Goal: Information Seeking & Learning: Learn about a topic

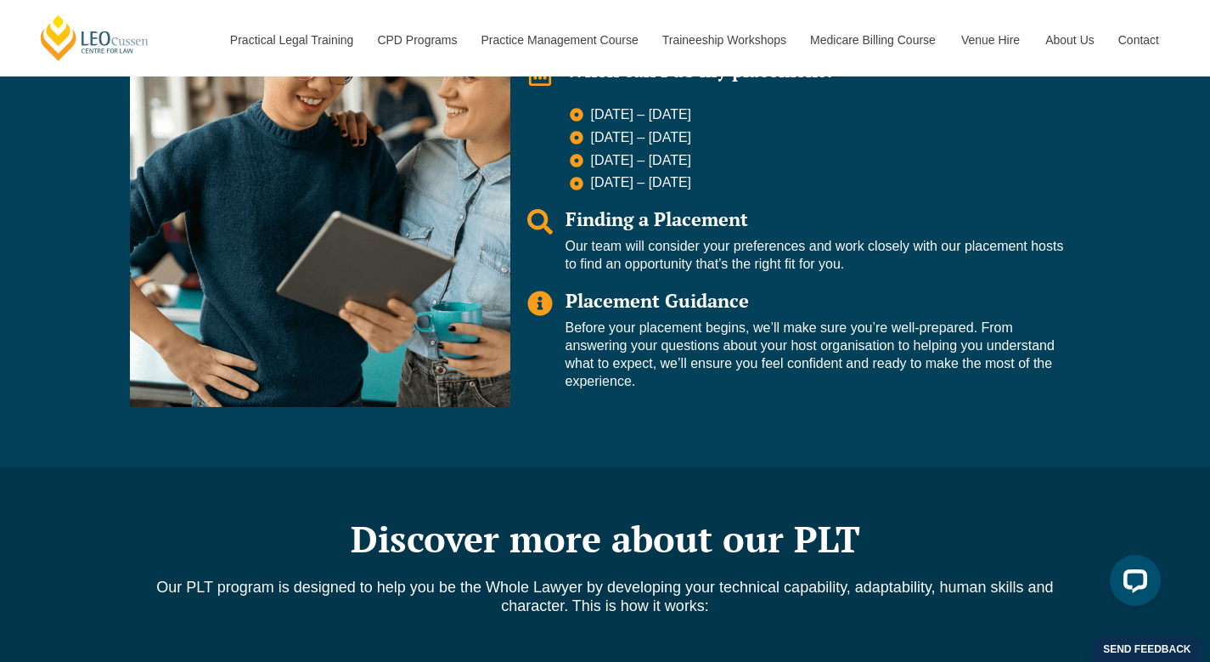
scroll to position [1450, 0]
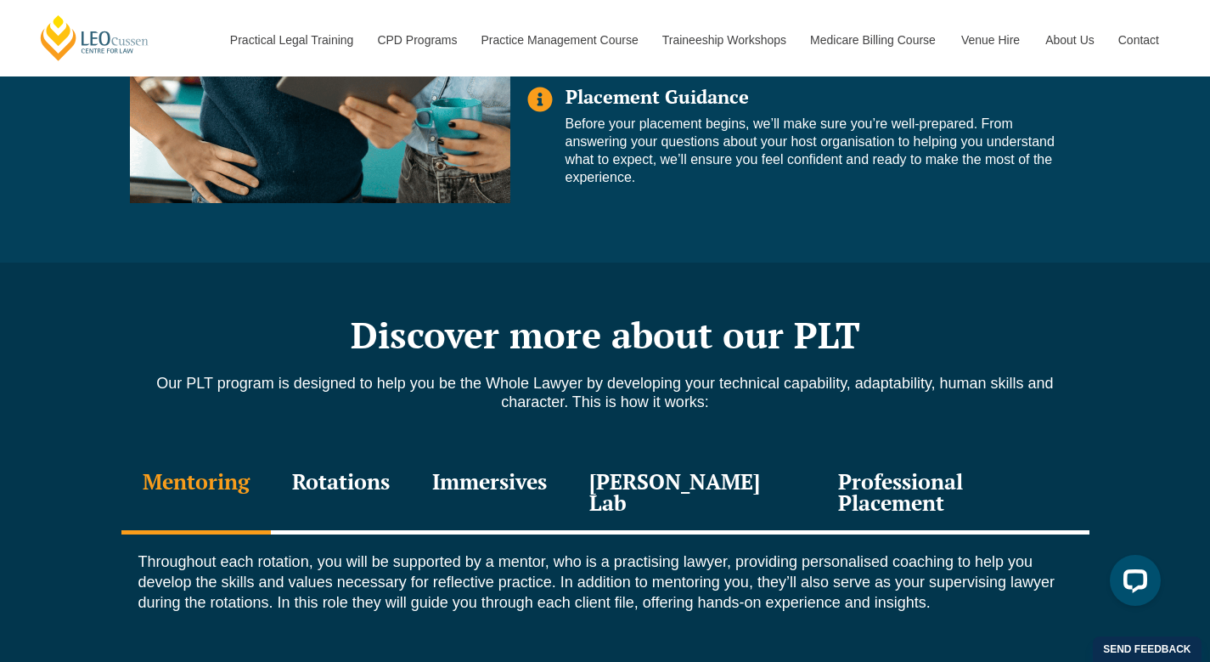
click at [534, 471] on div "Immersives" at bounding box center [489, 494] width 157 height 81
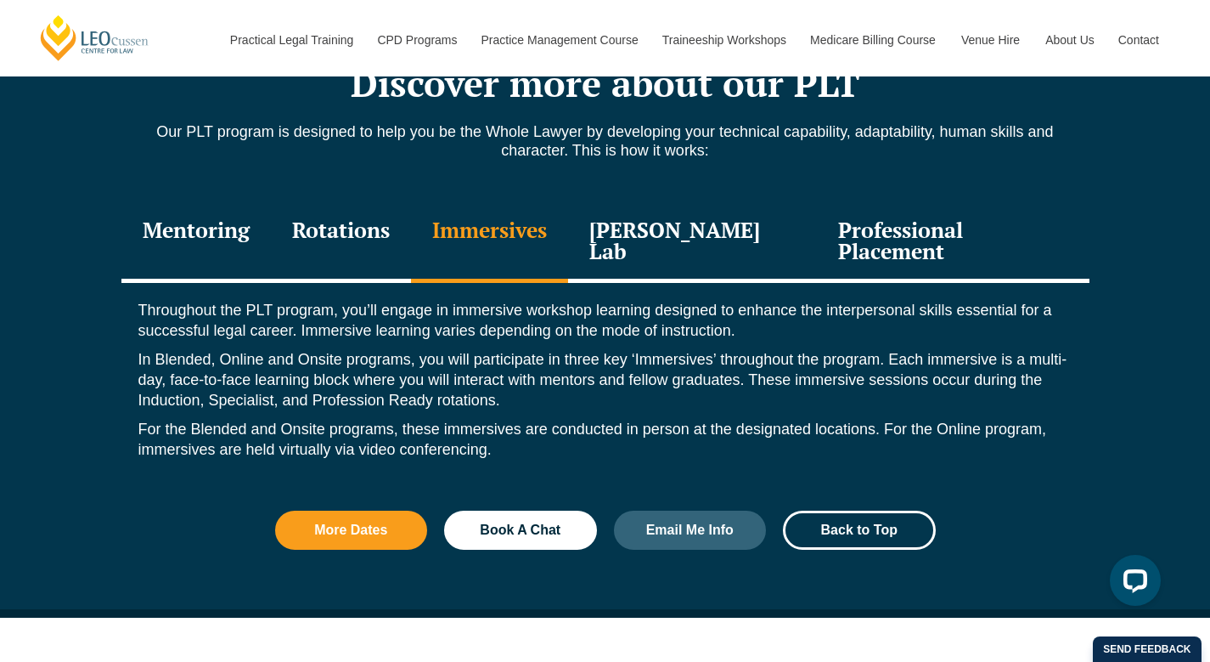
scroll to position [1881, 0]
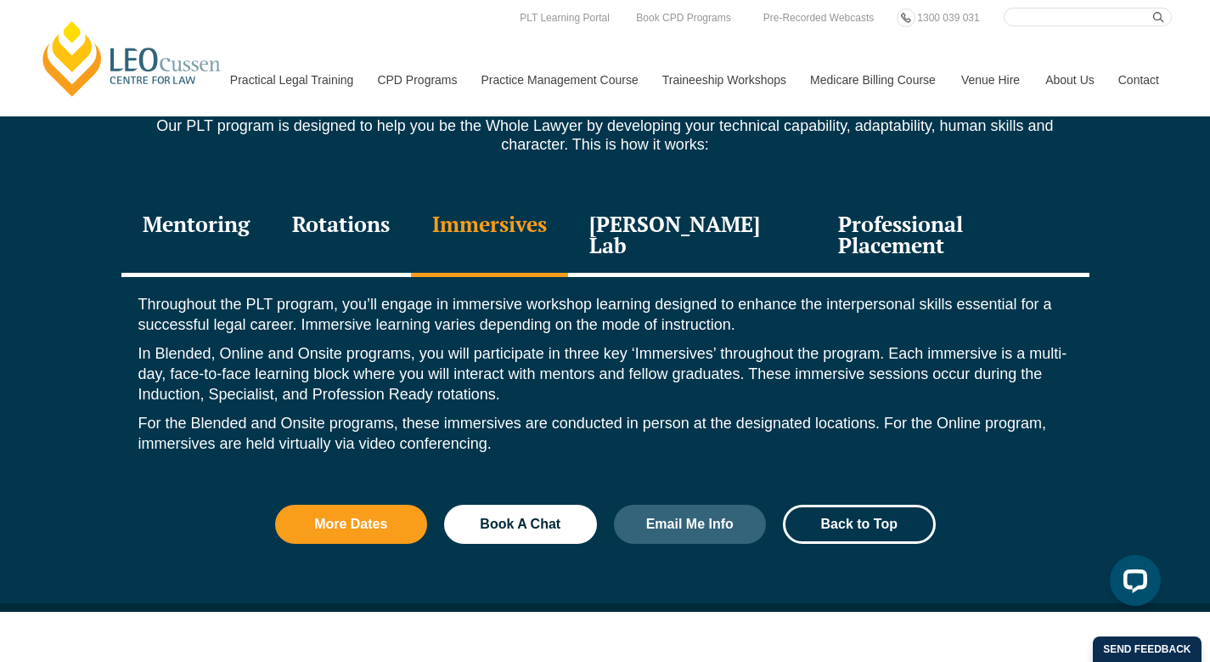
click at [720, 220] on div "Leo Justice Lab" at bounding box center [693, 236] width 250 height 81
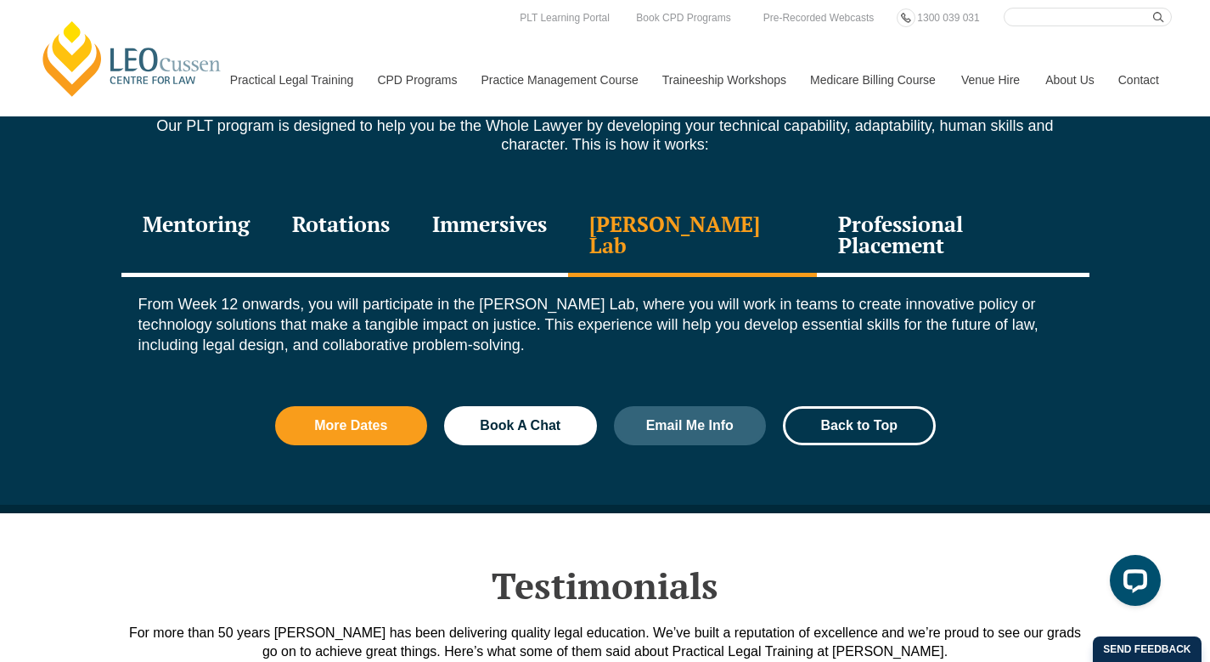
click at [494, 232] on div "Immersives" at bounding box center [489, 236] width 157 height 81
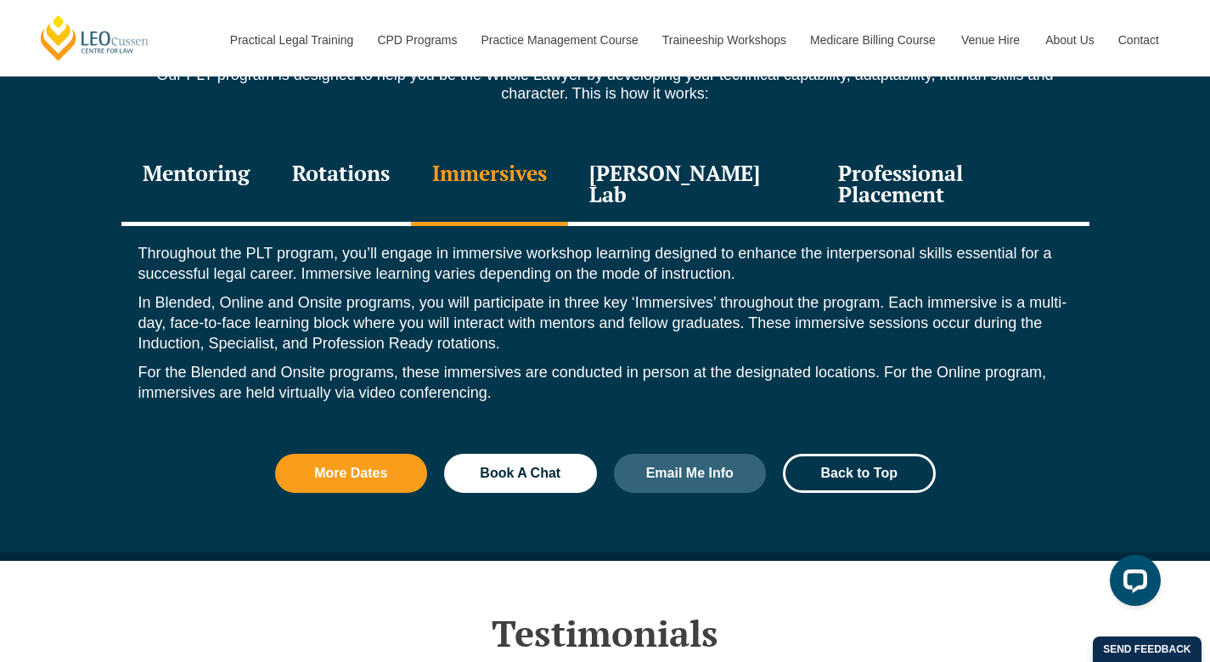
scroll to position [1936, 0]
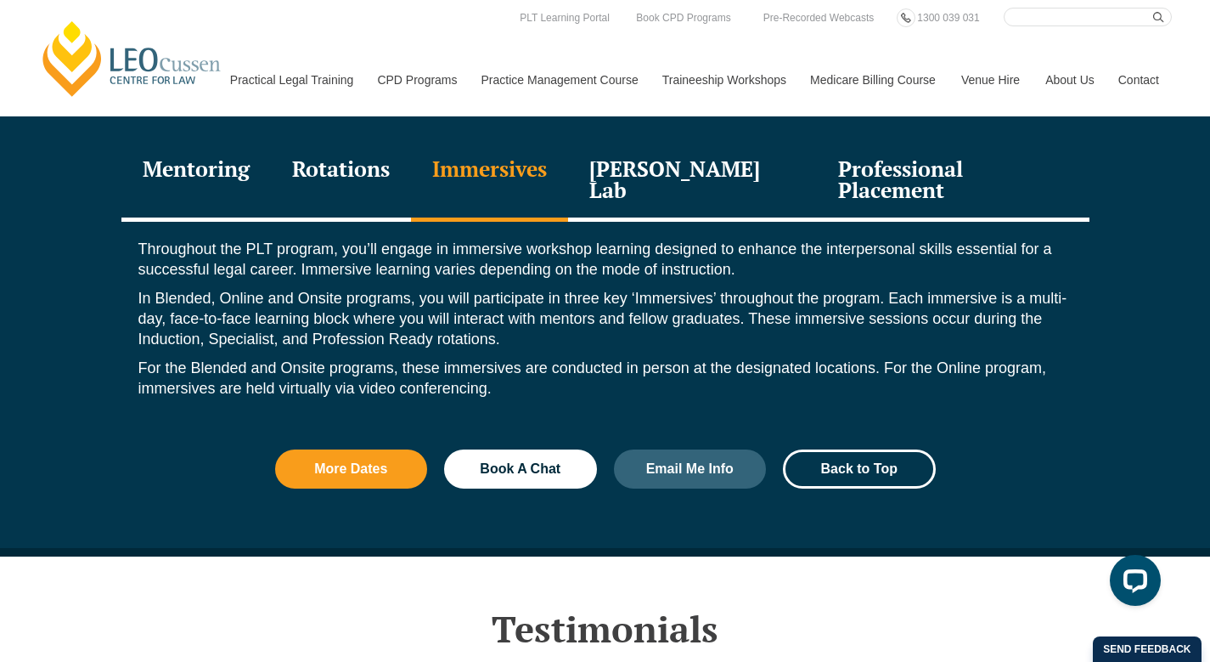
click at [378, 182] on div "Rotations" at bounding box center [341, 181] width 140 height 81
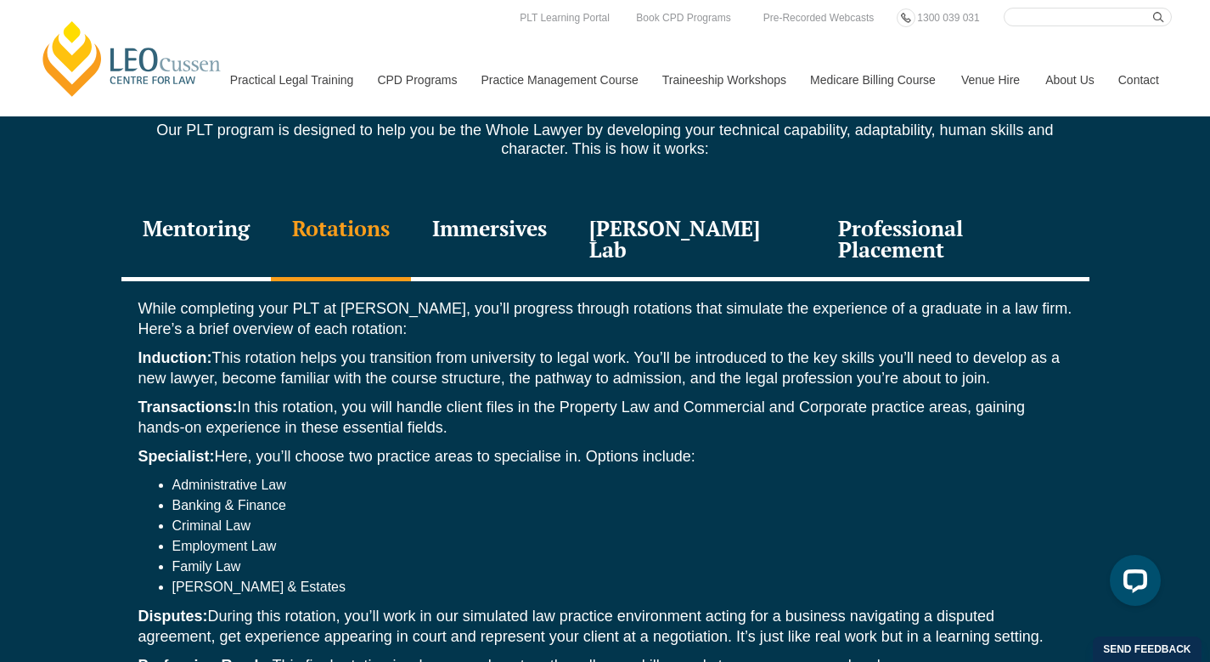
scroll to position [1863, 0]
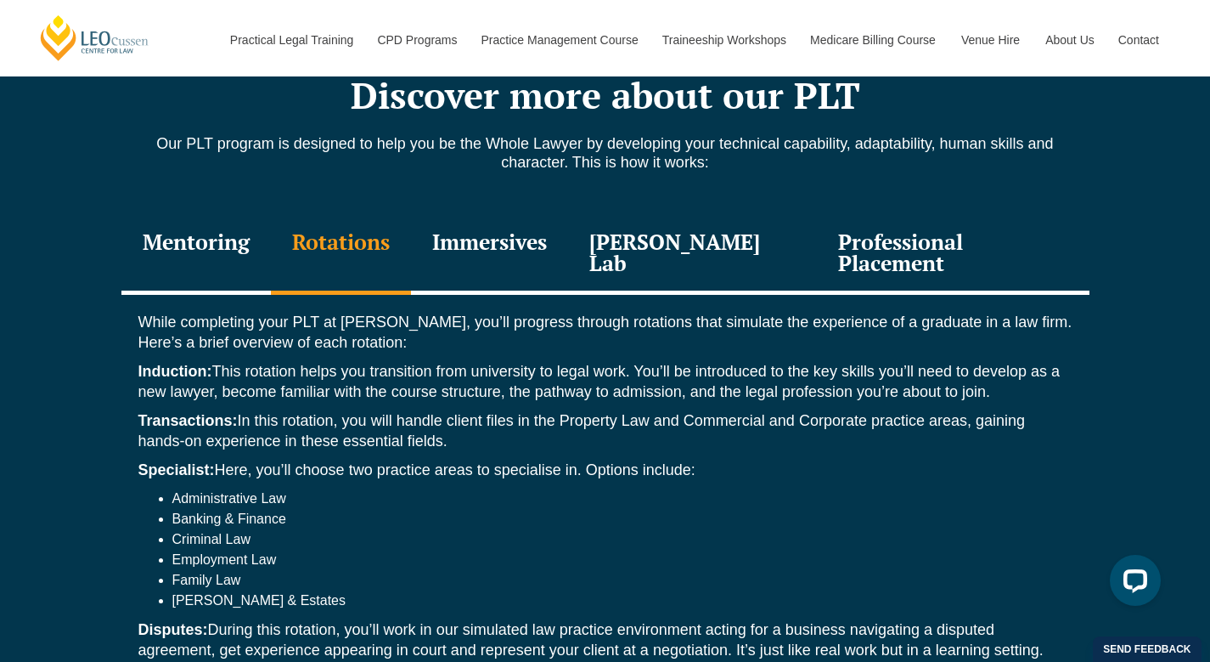
click at [522, 242] on div "Immersives" at bounding box center [489, 254] width 157 height 81
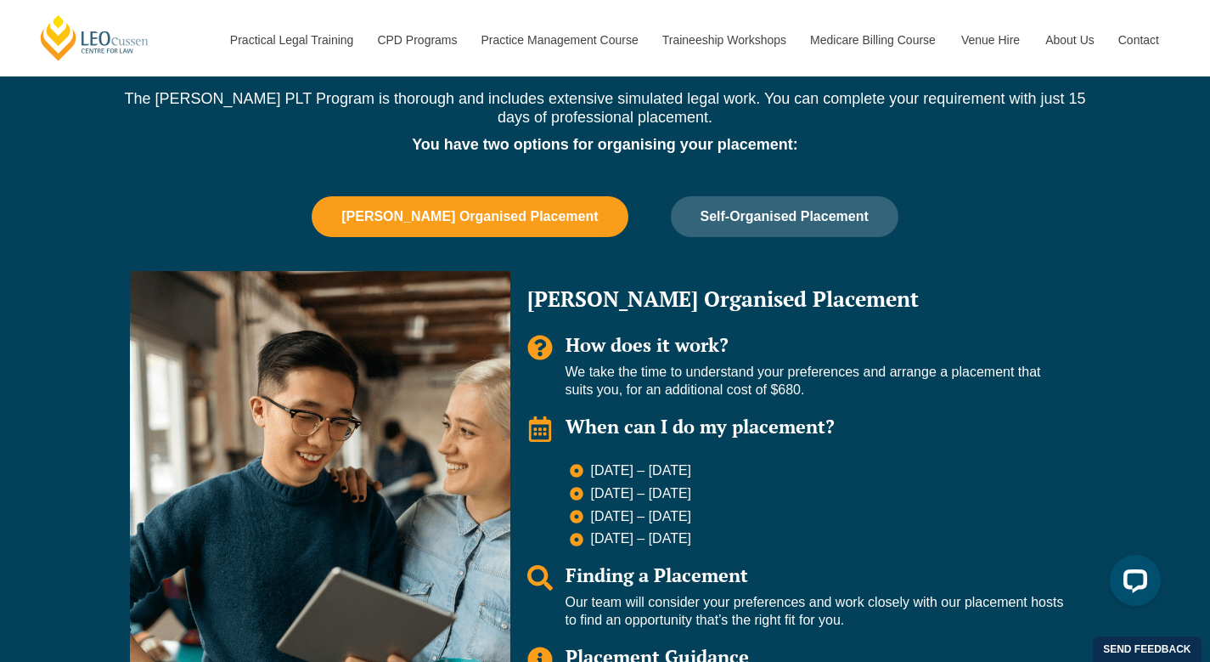
scroll to position [1052, 0]
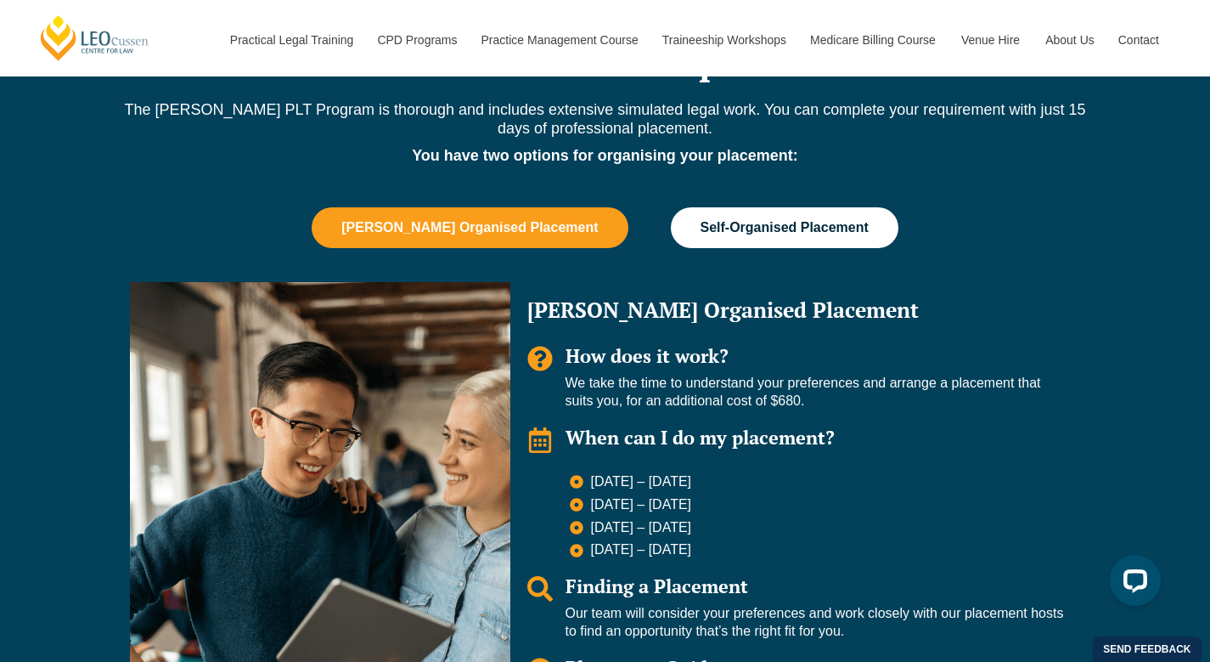
click at [706, 240] on button "Self-Organised Placement" at bounding box center [785, 227] width 228 height 41
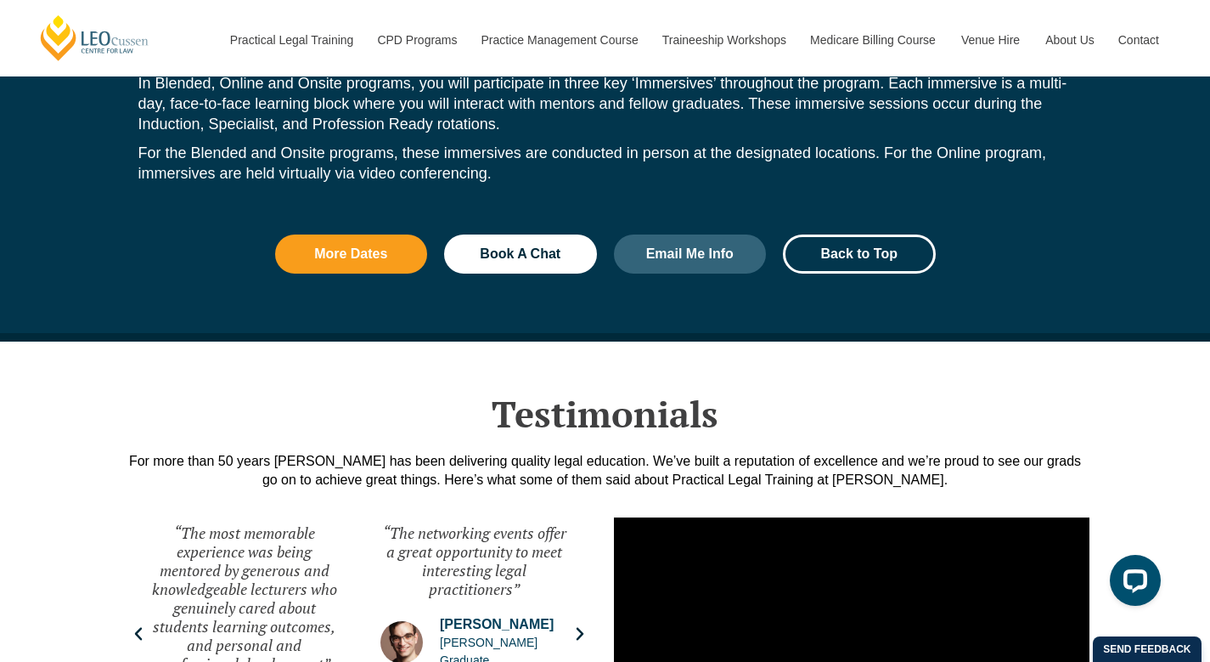
scroll to position [2110, 0]
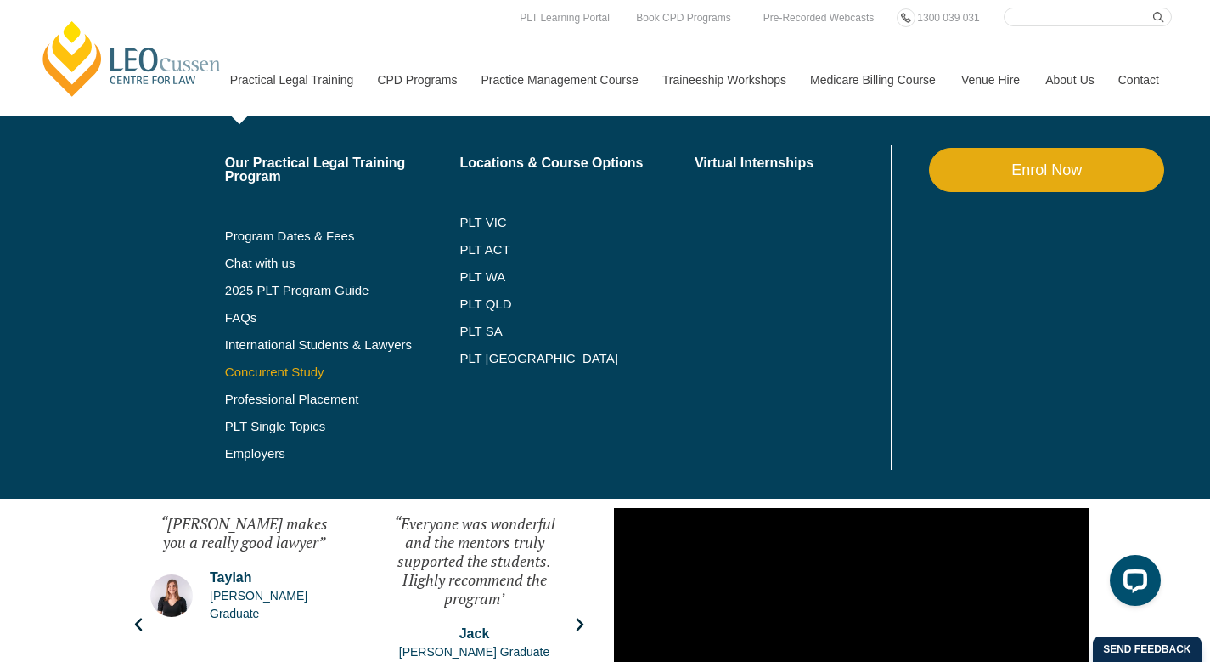
click at [271, 378] on link "Concurrent Study" at bounding box center [342, 372] width 235 height 14
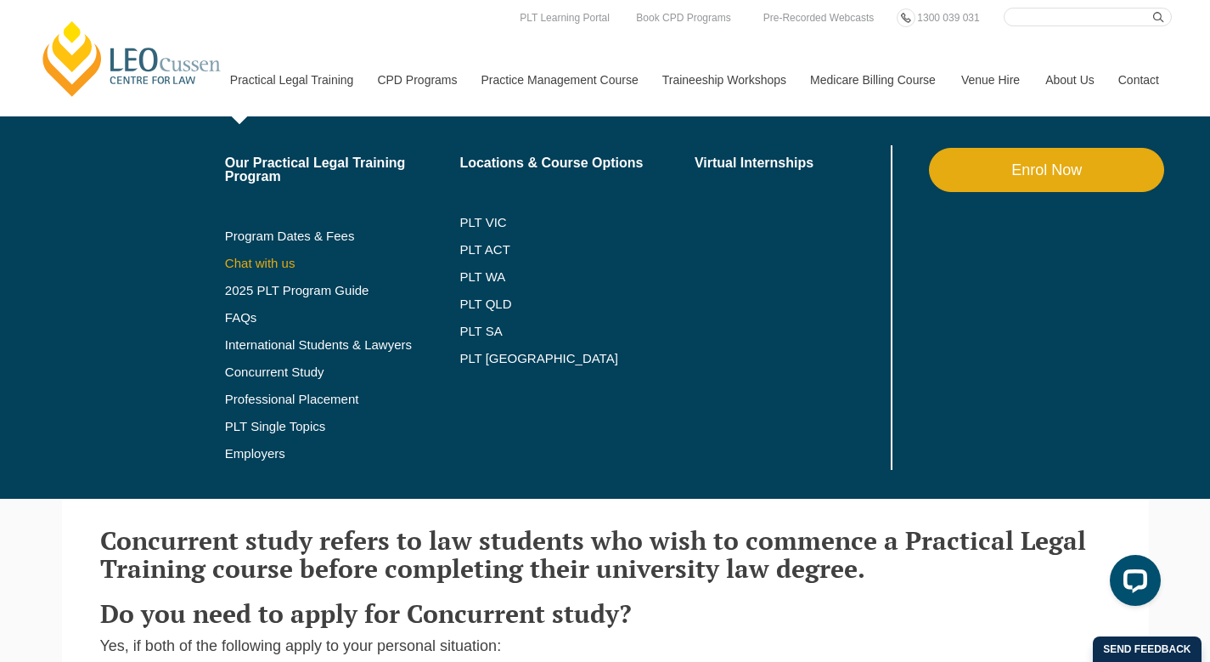
click at [248, 269] on link "Chat with us" at bounding box center [342, 264] width 235 height 14
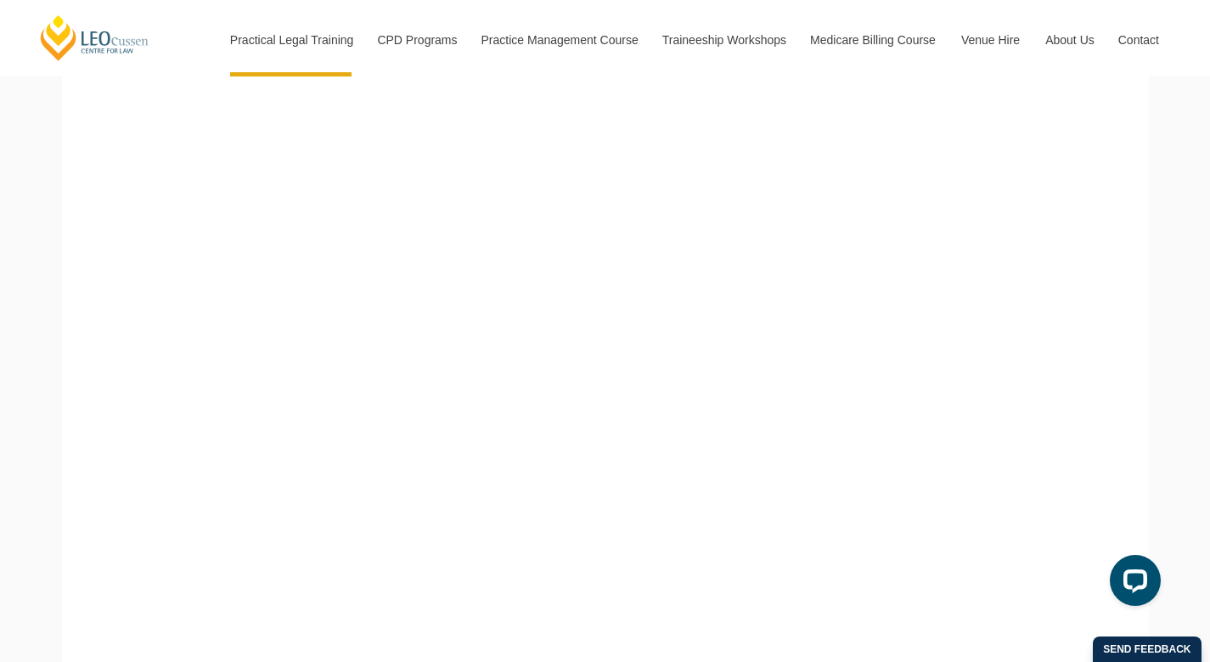
scroll to position [604, 0]
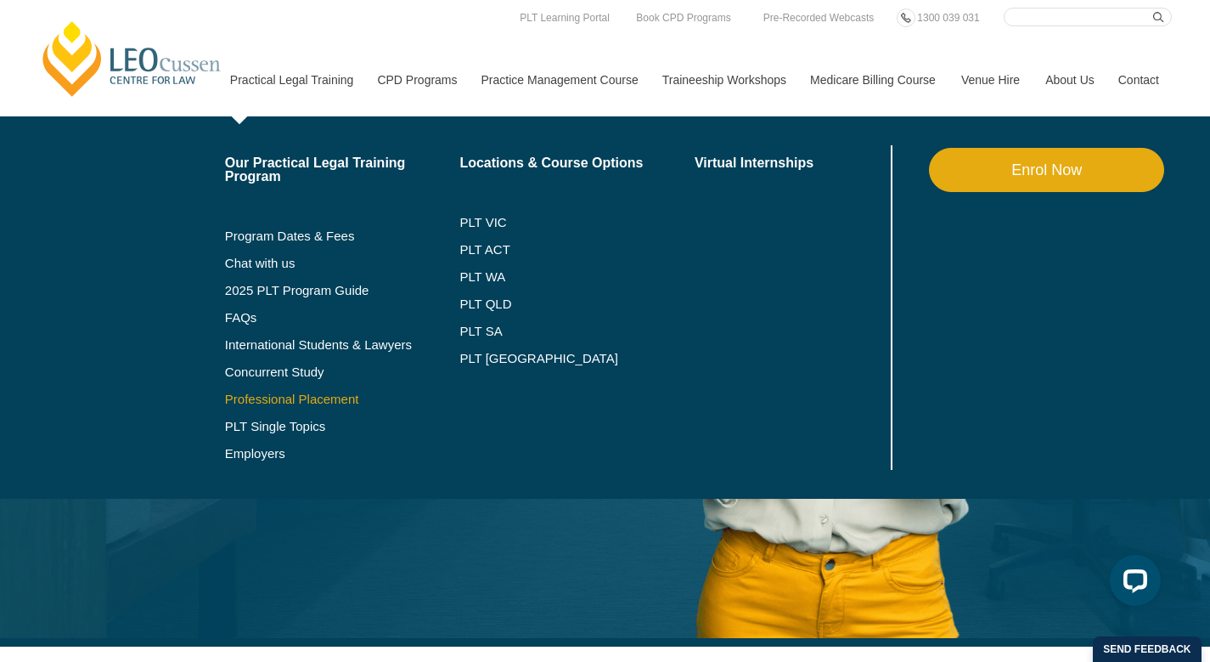
click at [258, 400] on link "Professional Placement" at bounding box center [342, 399] width 235 height 14
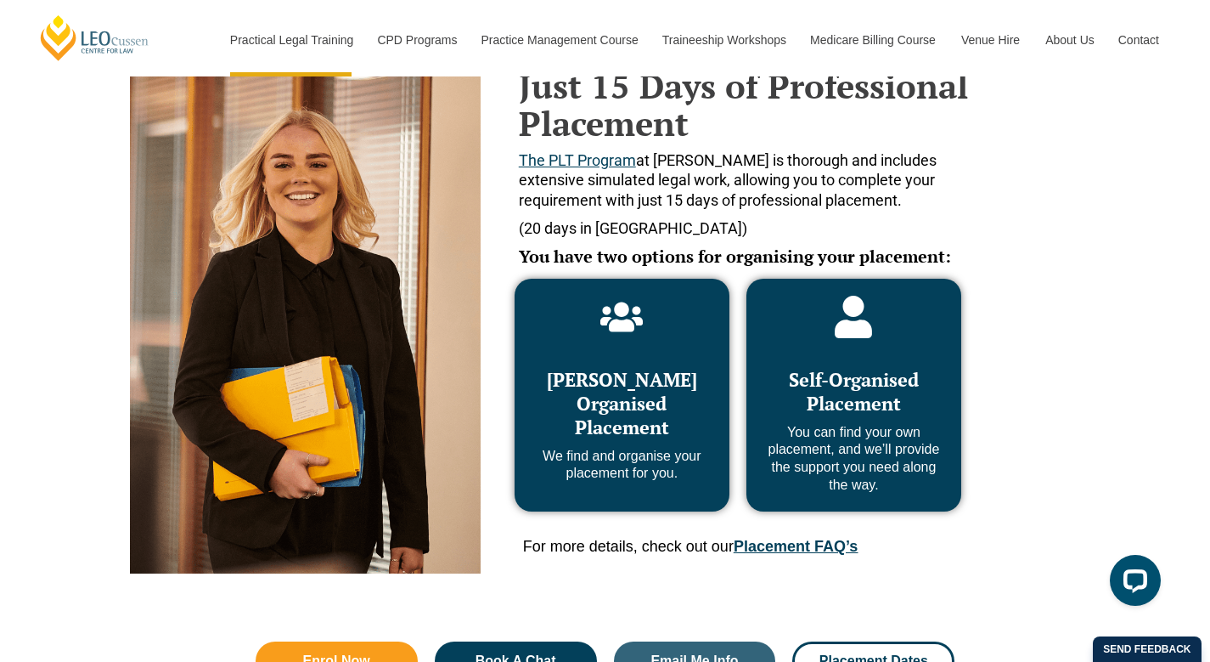
scroll to position [750, 0]
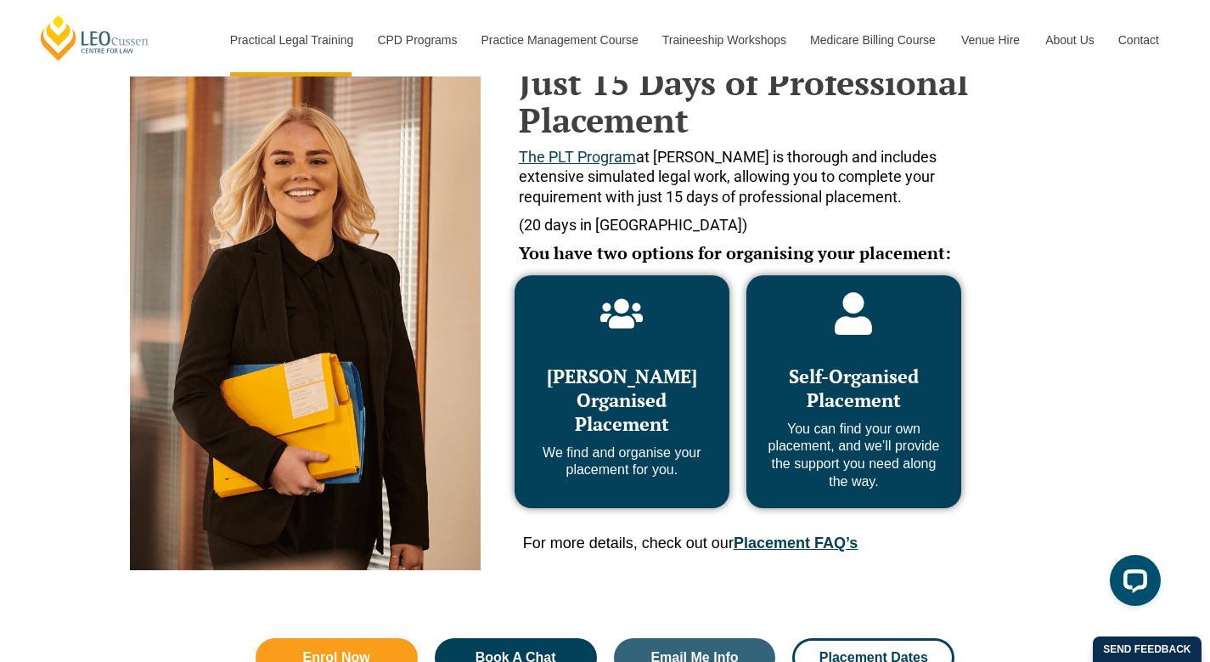
click at [1017, 526] on div "Just 15 Days of Professional Placement The PLT Program at Leo Cussen is thoroug…" at bounding box center [605, 262] width 968 height 634
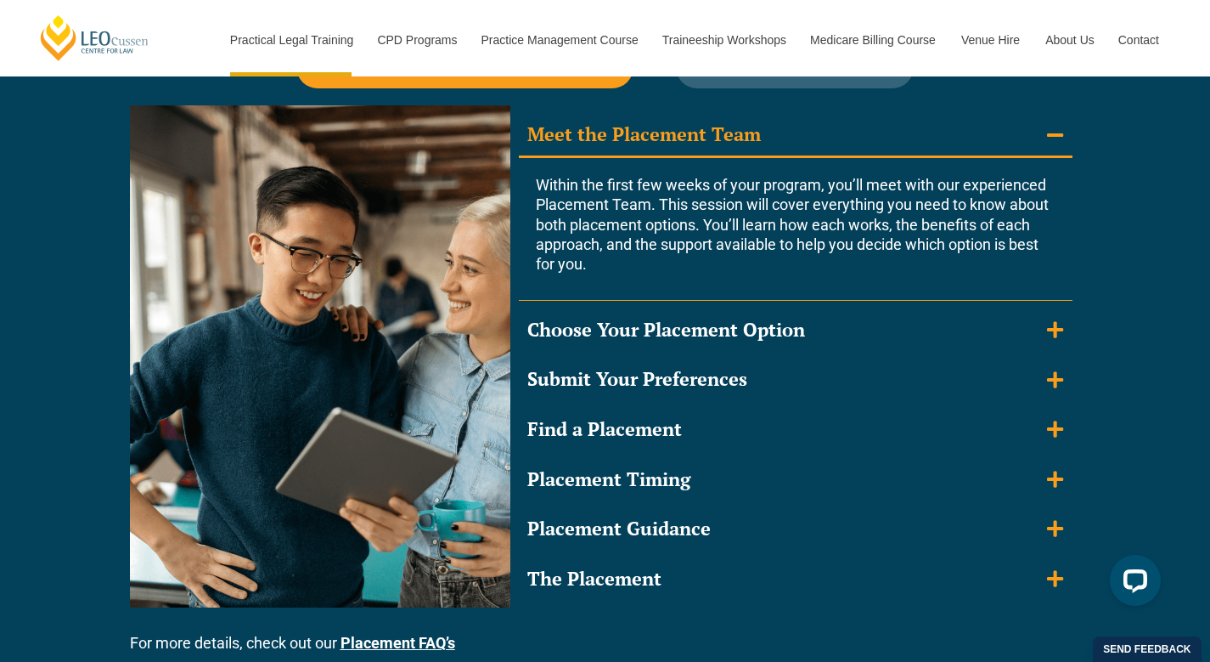
scroll to position [1564, 0]
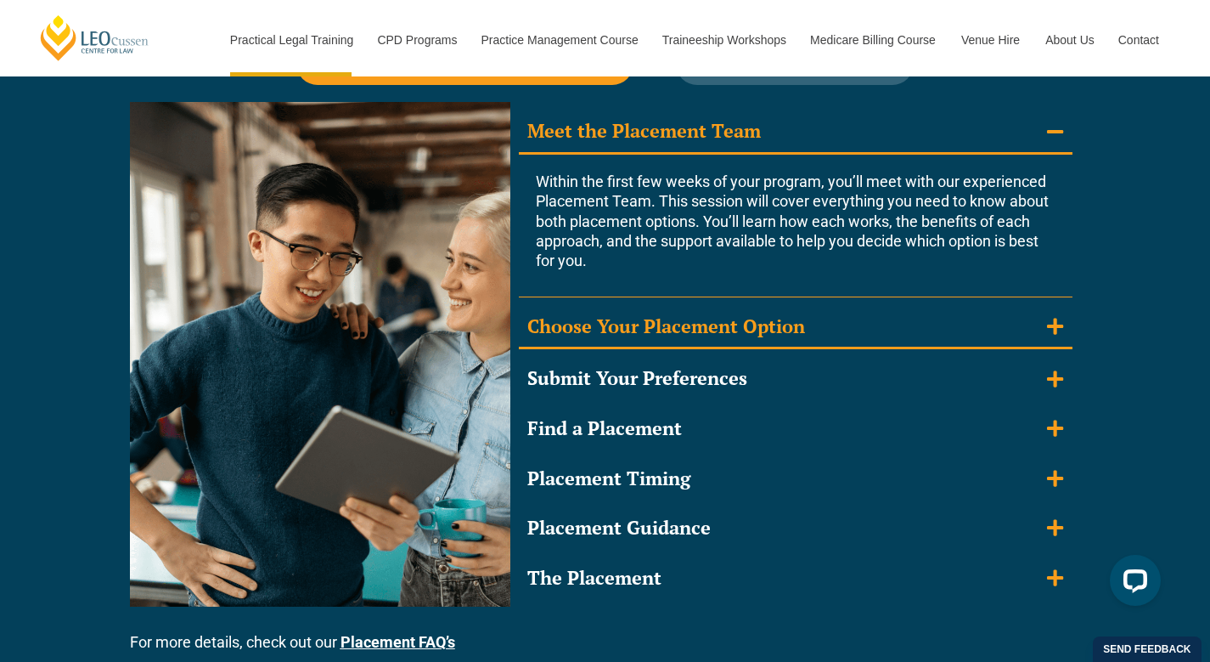
click at [1059, 322] on icon "Accordion. Open links with Enter or Space, close with Escape, and navigate with…" at bounding box center [1055, 326] width 16 height 19
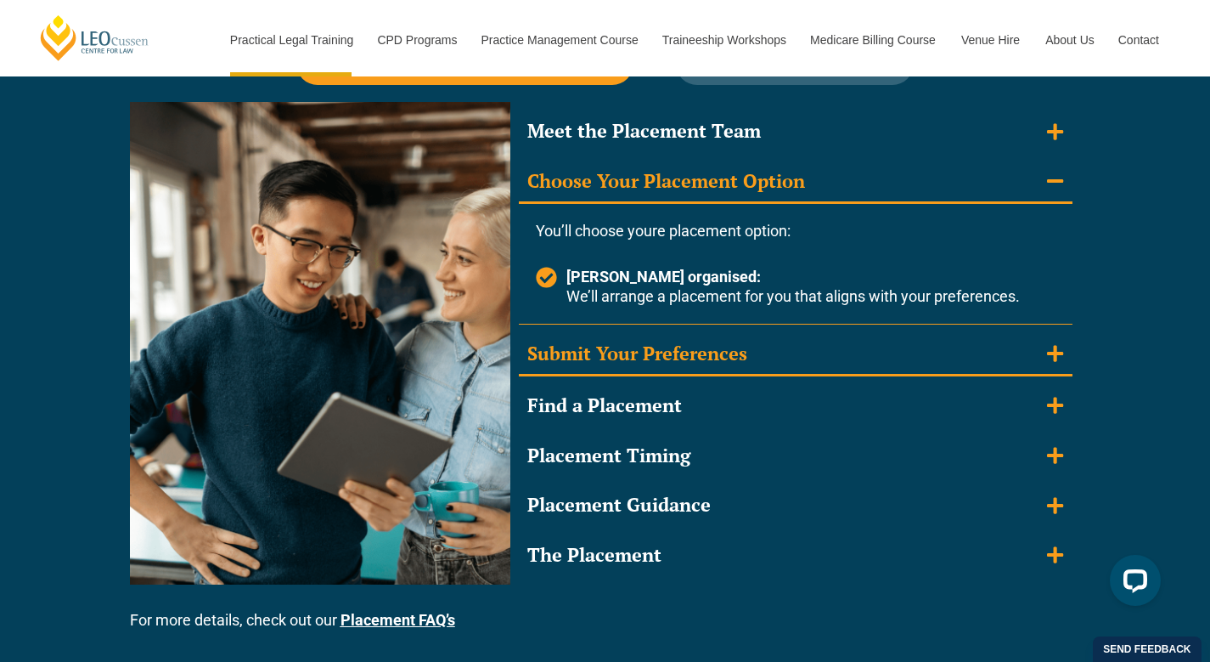
click at [1061, 343] on summary "Submit Your Preferences" at bounding box center [796, 355] width 554 height 44
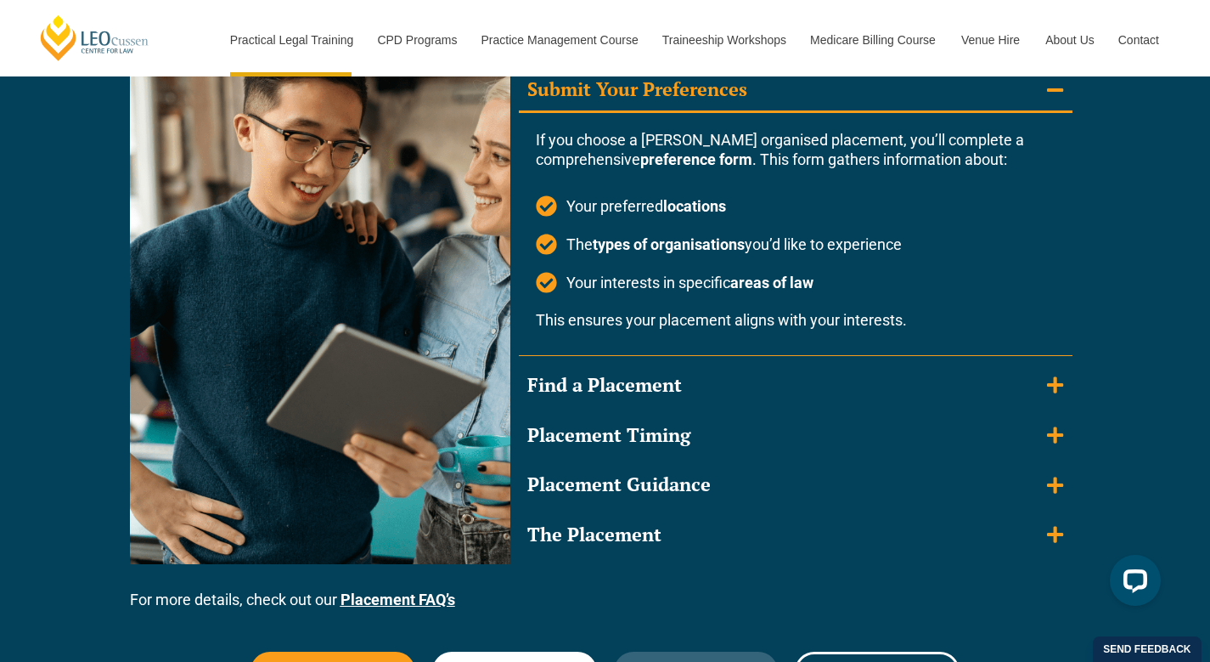
scroll to position [1727, 0]
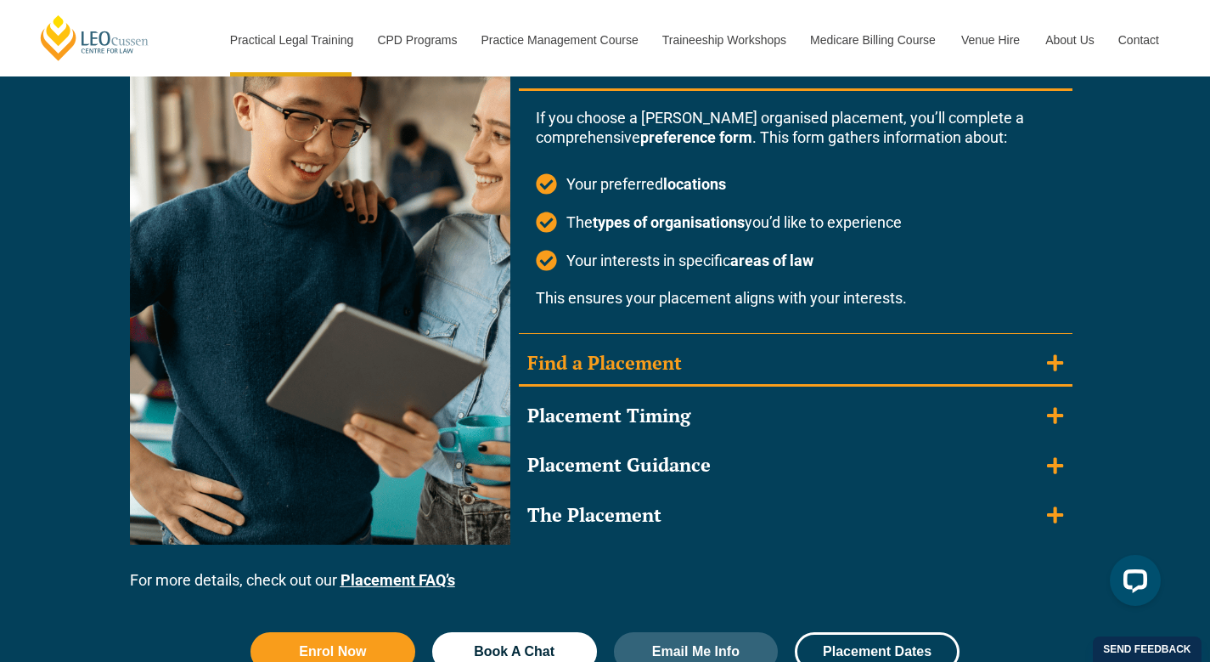
click at [1057, 363] on icon "Accordion. Open links with Enter or Space, close with Escape, and navigate with…" at bounding box center [1055, 363] width 16 height 16
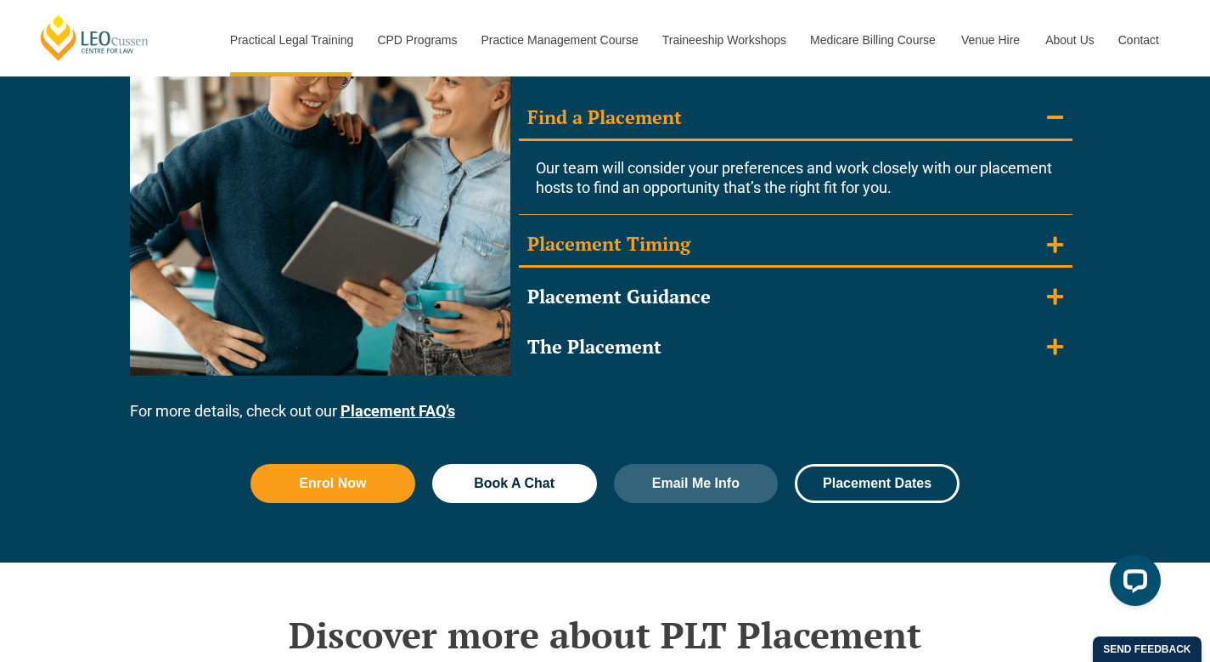
click at [1062, 256] on summary "Placement Timing" at bounding box center [796, 245] width 554 height 44
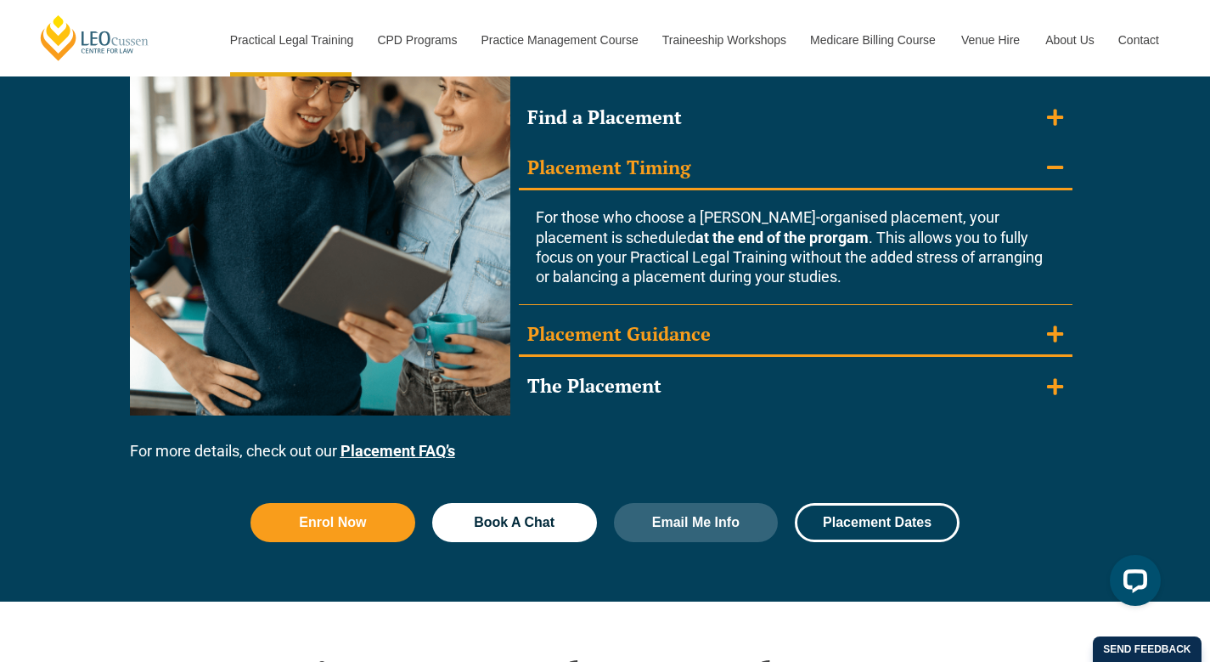
click at [1054, 327] on icon "Accordion. Open links with Enter or Space, close with Escape, and navigate with…" at bounding box center [1055, 333] width 16 height 16
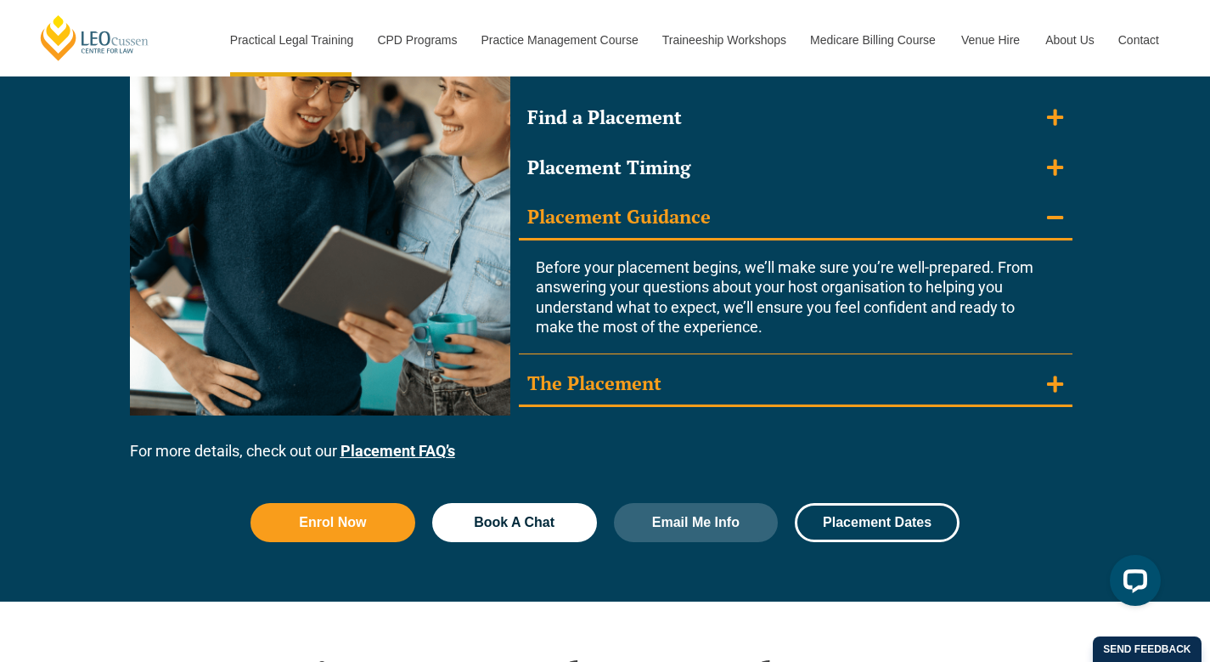
click at [1043, 386] on summary "The Placement" at bounding box center [796, 385] width 554 height 44
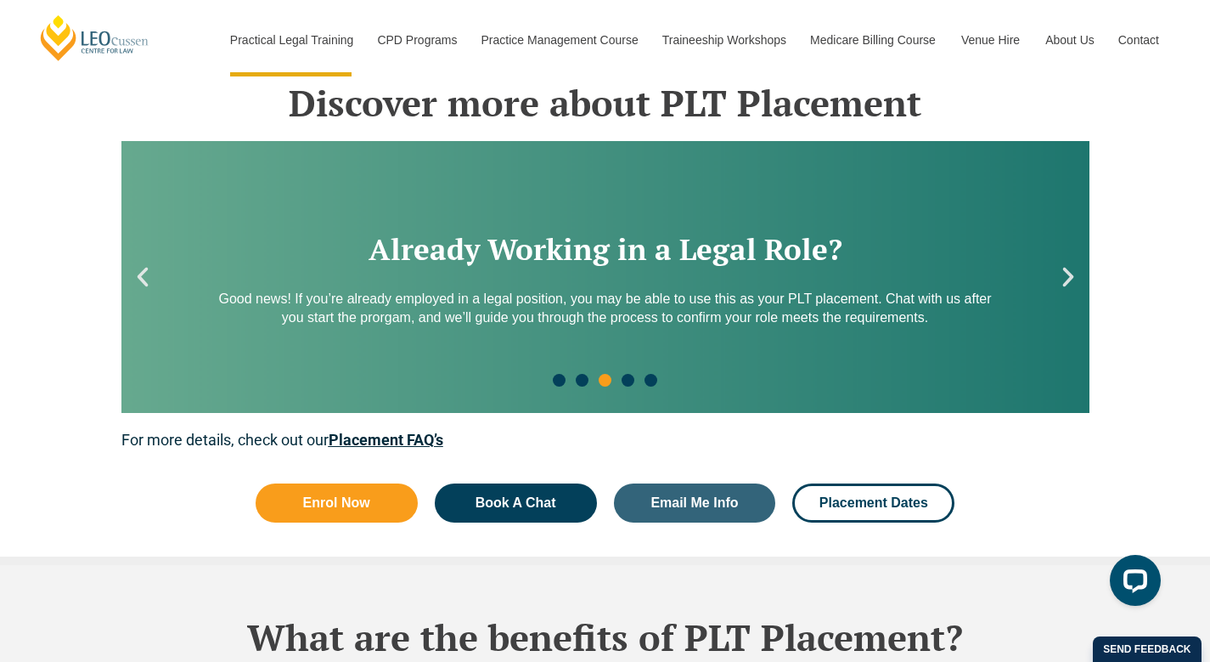
scroll to position [2507, 0]
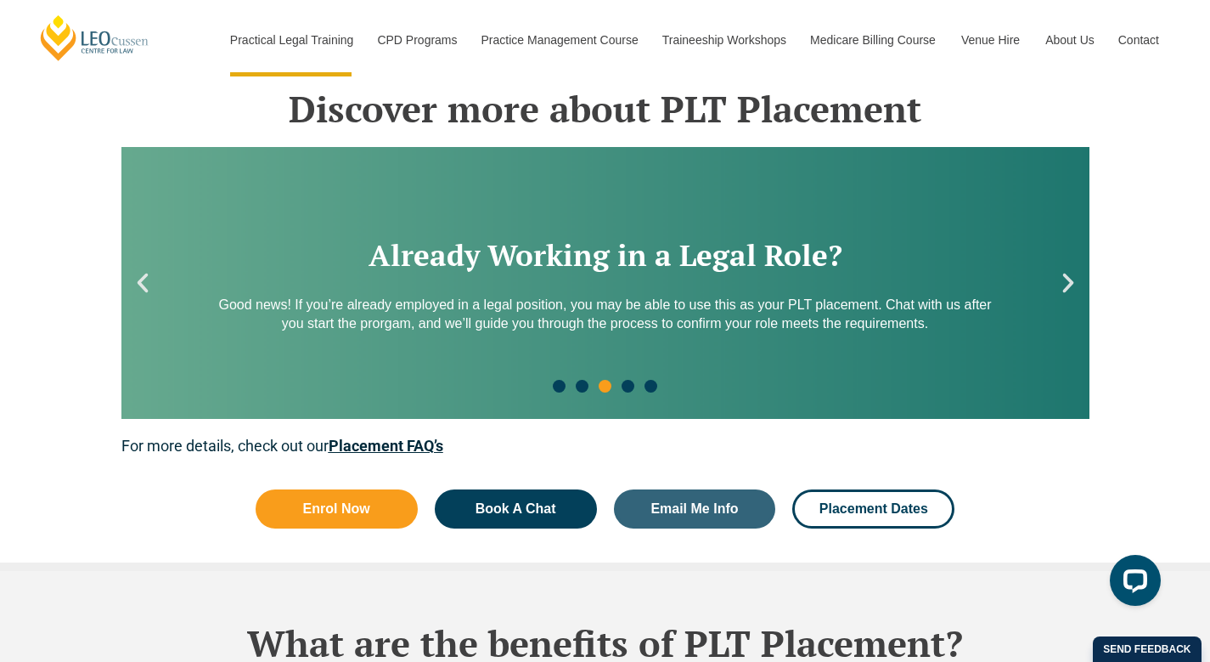
click at [1043, 386] on div "Slides" at bounding box center [605, 396] width 968 height 37
click at [672, 285] on div "Already Working in a Legal Role? Good news! If you’re already employed in a leg…" at bounding box center [605, 282] width 775 height 119
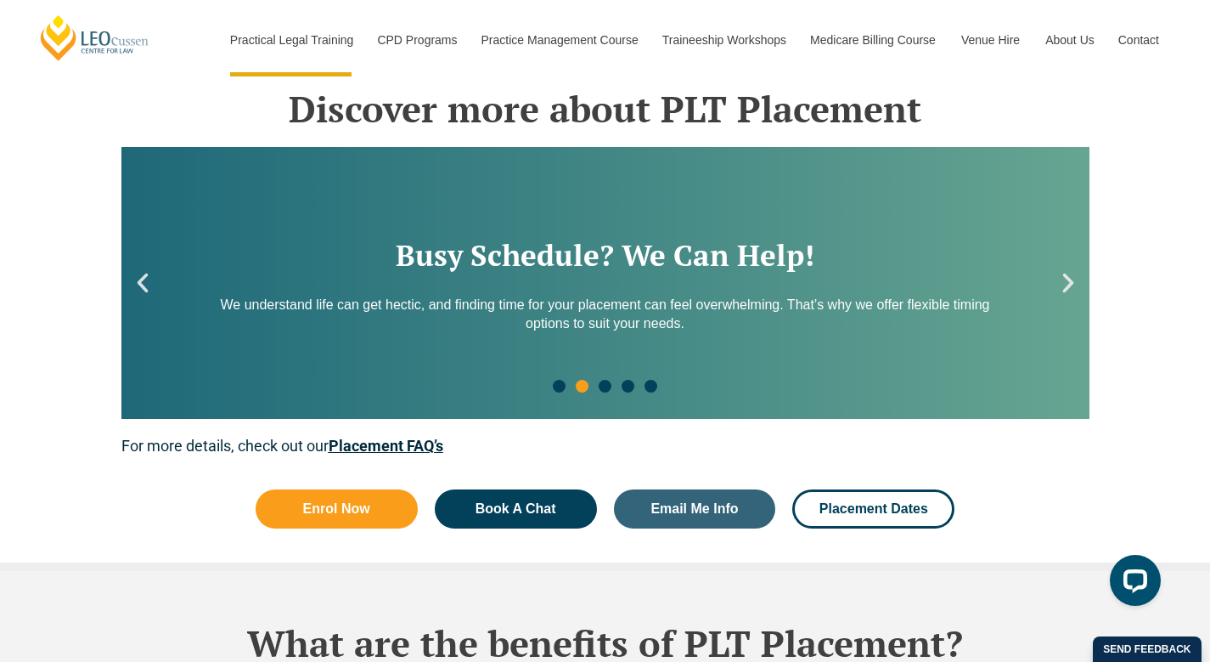
click at [1074, 277] on icon "Next slide" at bounding box center [1068, 282] width 25 height 25
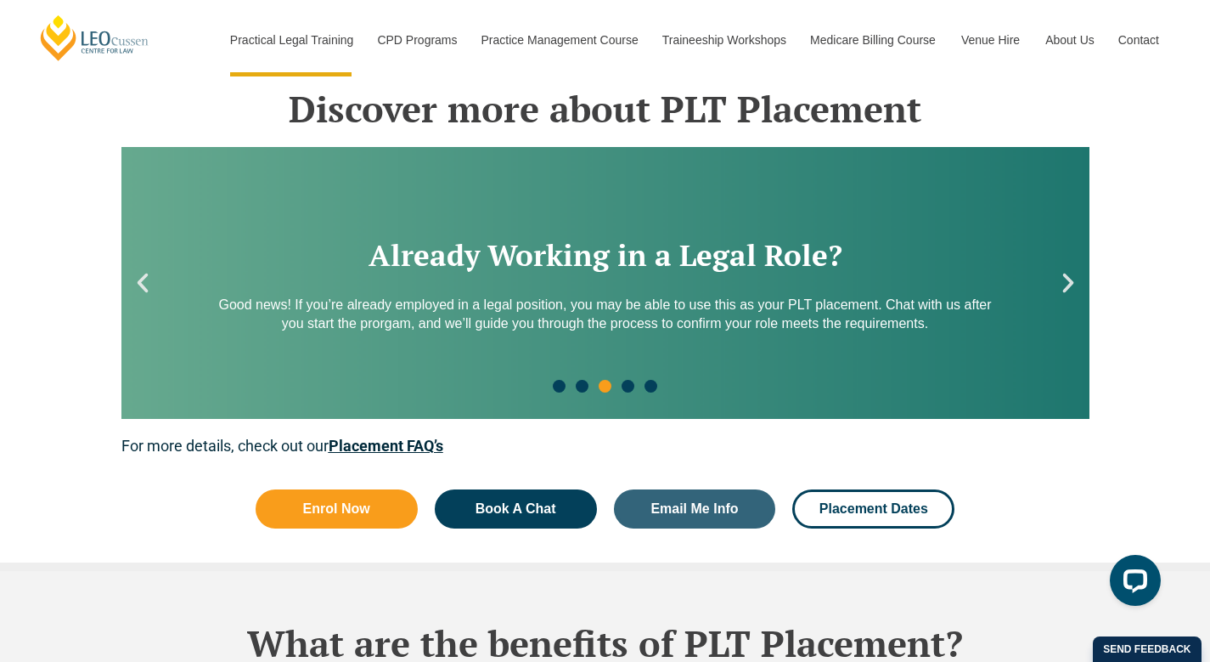
click at [1073, 277] on icon "Next slide" at bounding box center [1068, 282] width 25 height 25
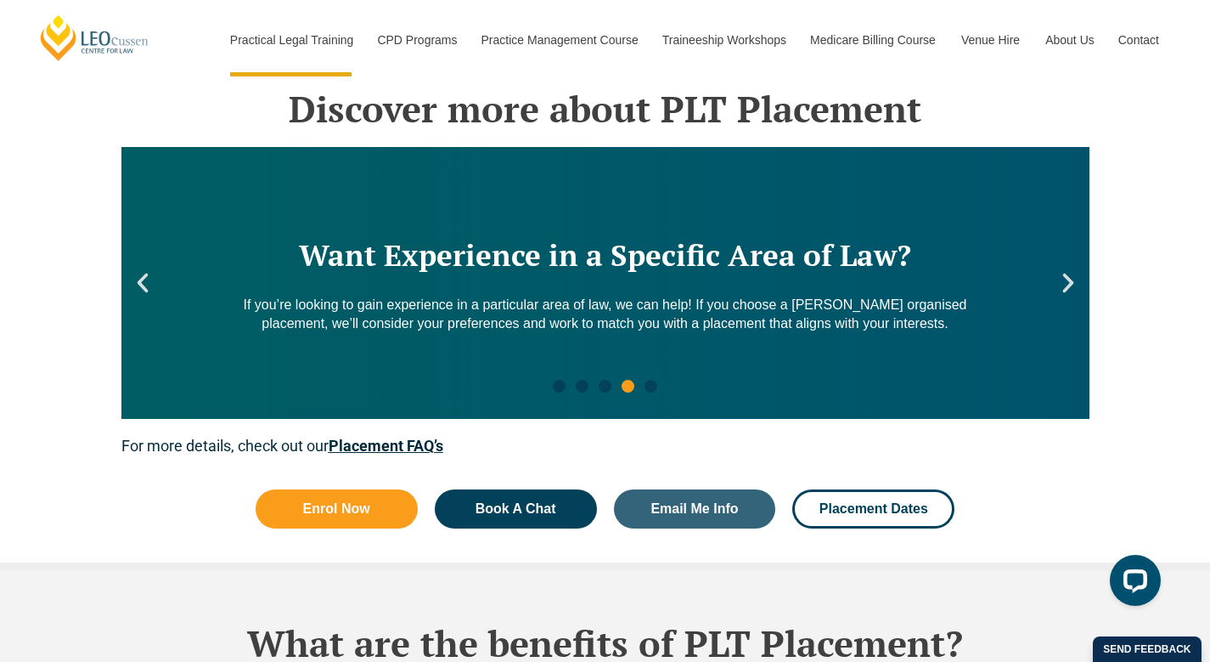
click at [1073, 276] on icon "Next slide" at bounding box center [1068, 282] width 25 height 25
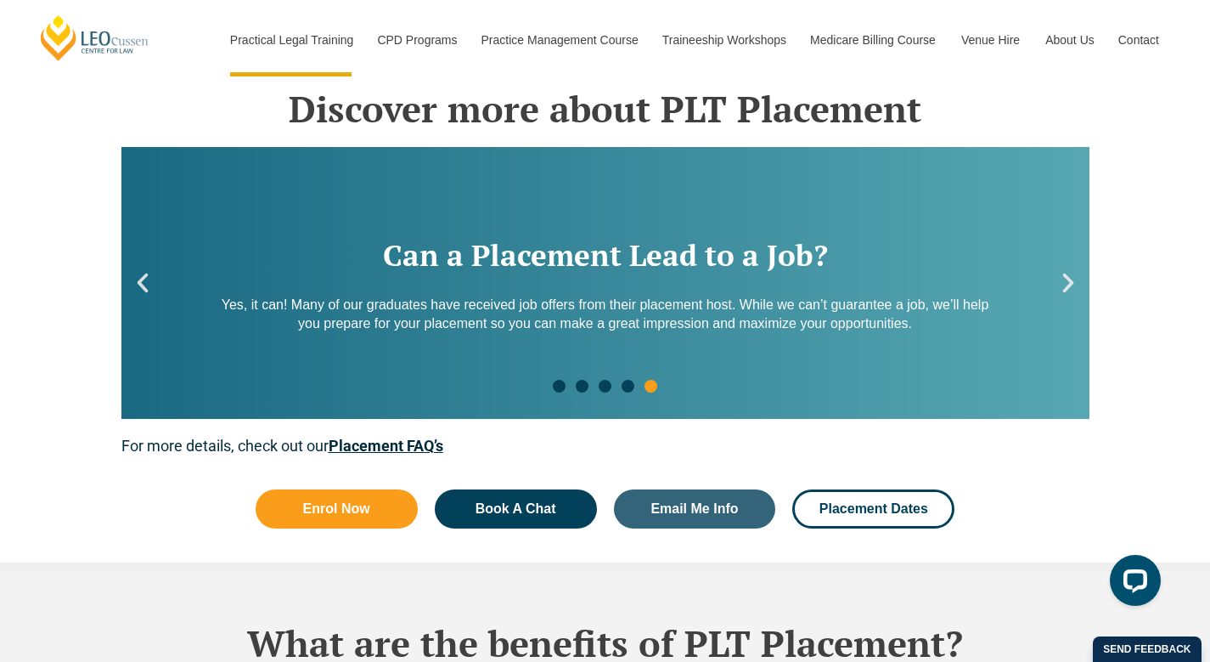
click at [1073, 276] on icon "Next slide" at bounding box center [1068, 282] width 25 height 25
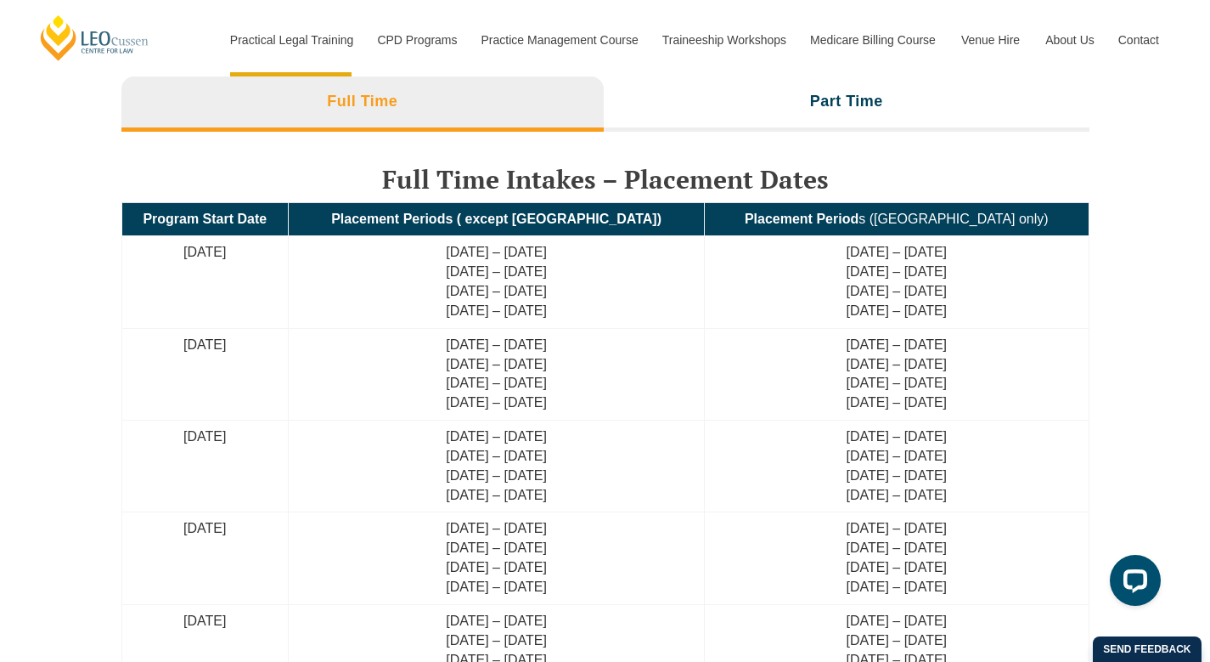
scroll to position [4025, 0]
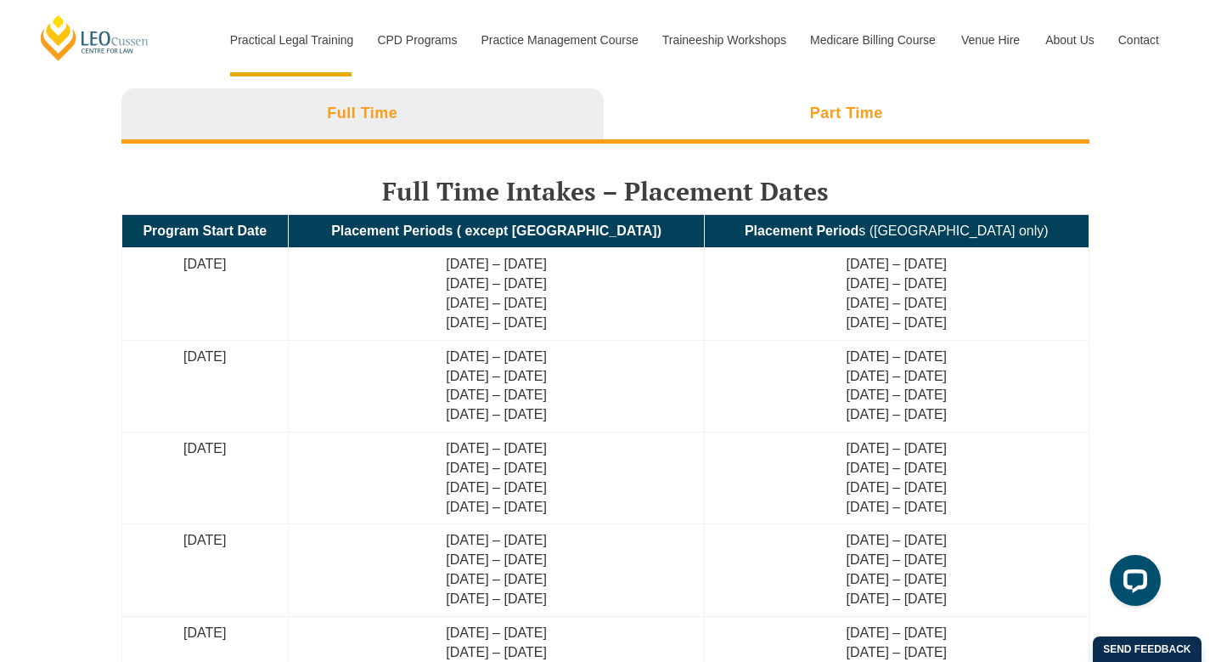
click at [781, 121] on li "Part Time" at bounding box center [847, 115] width 486 height 54
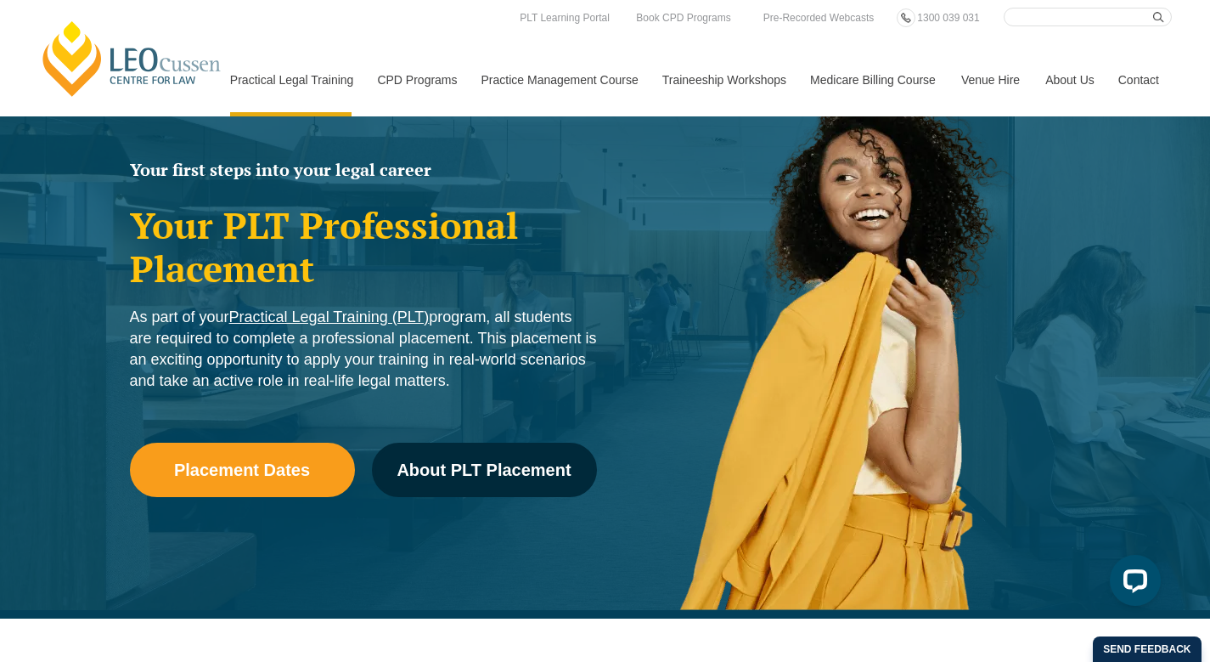
scroll to position [0, 0]
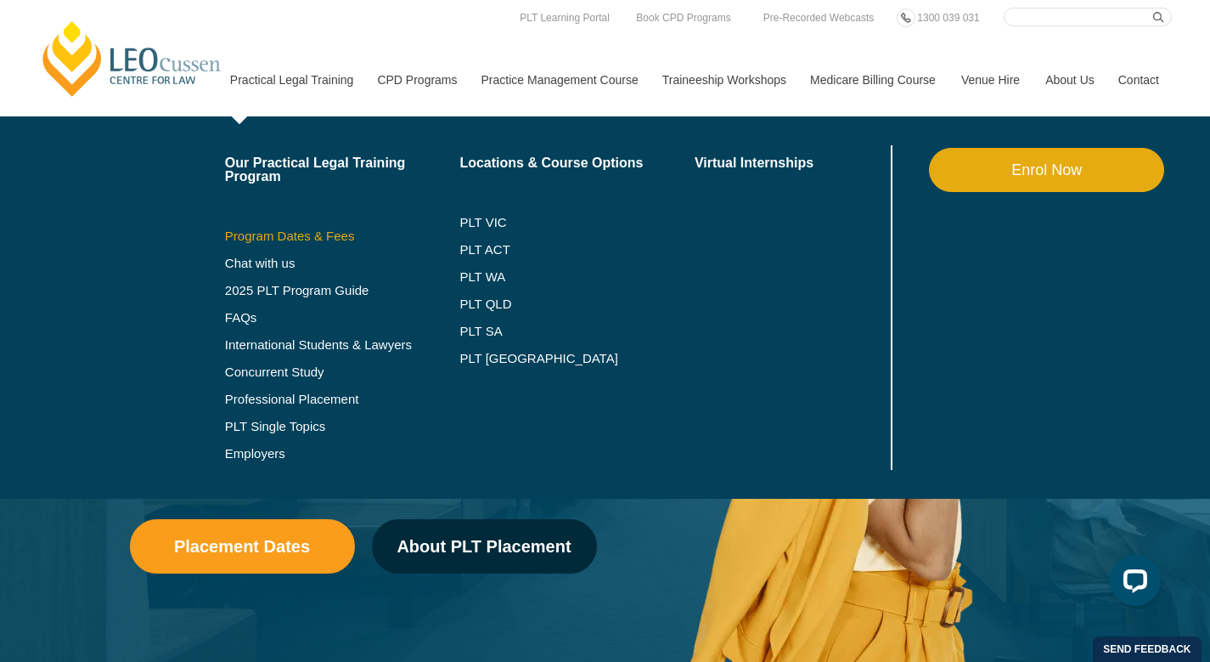
click at [254, 240] on link "Program Dates & Fees" at bounding box center [342, 236] width 235 height 14
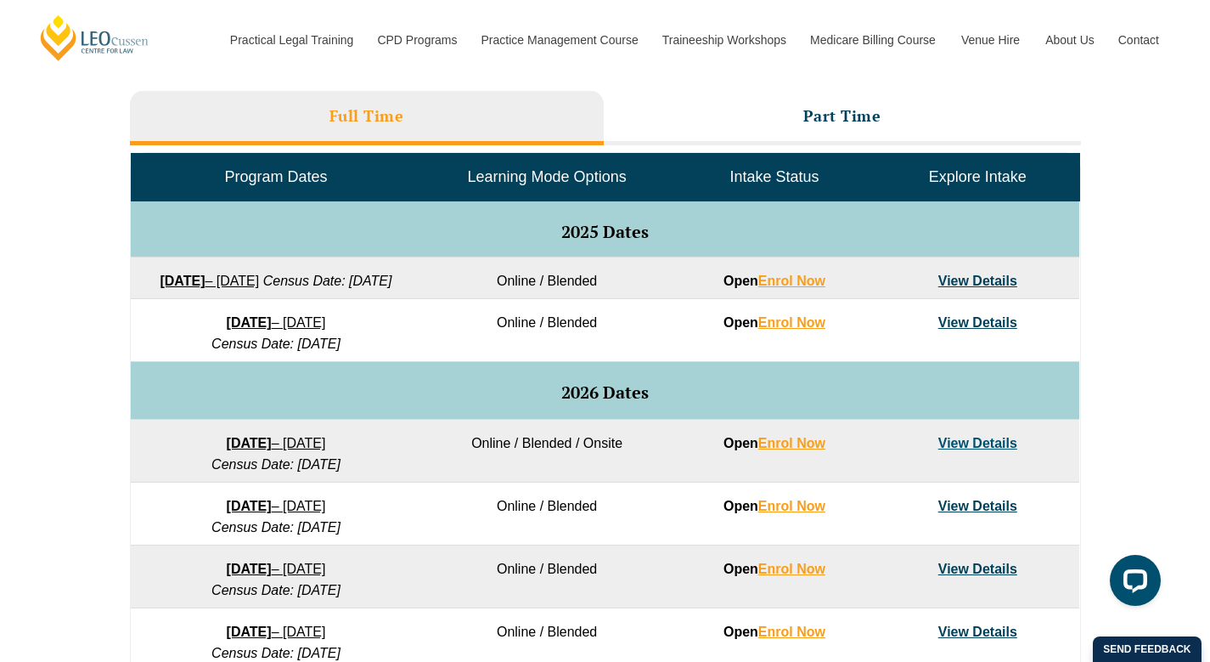
scroll to position [759, 0]
